Goal: Task Accomplishment & Management: Complete application form

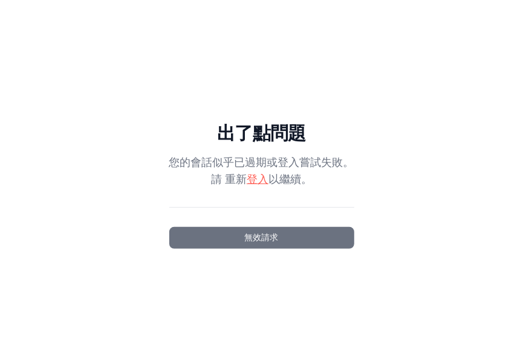
click at [255, 175] on font "登入" at bounding box center [258, 179] width 22 height 12
click at [259, 179] on font "登入" at bounding box center [258, 179] width 22 height 12
drag, startPoint x: 264, startPoint y: 241, endPoint x: 257, endPoint y: 236, distance: 8.2
click at [264, 241] on font "無效請求" at bounding box center [262, 238] width 34 height 10
click at [261, 146] on div "出了點問題 您的會話似乎已過期或登入嘗試失敗。 請 重新 登入 以繼續。" at bounding box center [261, 155] width 185 height 65
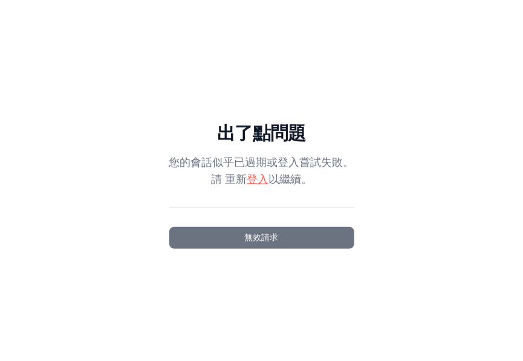
click at [256, 175] on font "登入" at bounding box center [258, 179] width 22 height 12
